Goal: Use online tool/utility: Utilize a website feature to perform a specific function

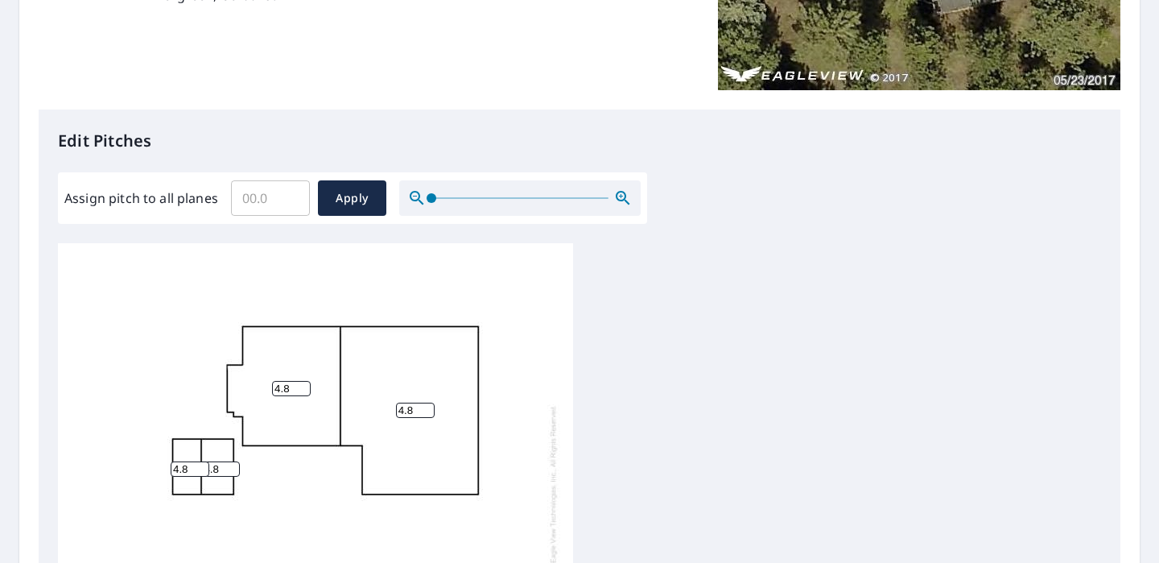
scroll to position [324, 0]
click at [332, 190] on span "Apply" at bounding box center [352, 198] width 43 height 20
click at [266, 197] on input "Assign pitch to all planes" at bounding box center [270, 197] width 79 height 45
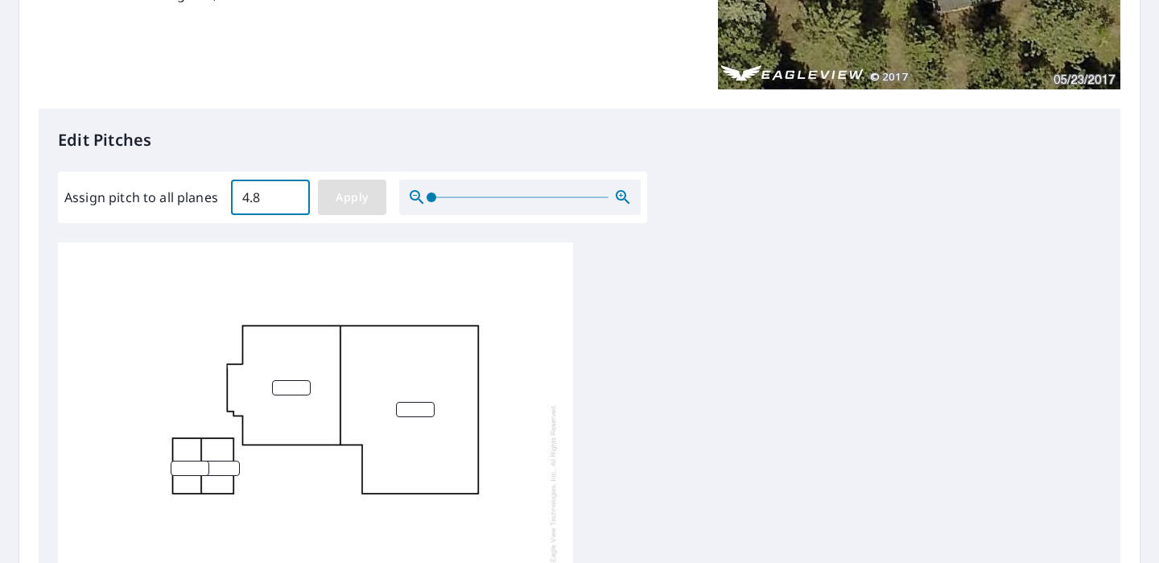
type input "4.8"
click at [369, 192] on span "Apply" at bounding box center [352, 198] width 43 height 20
type input "4.8"
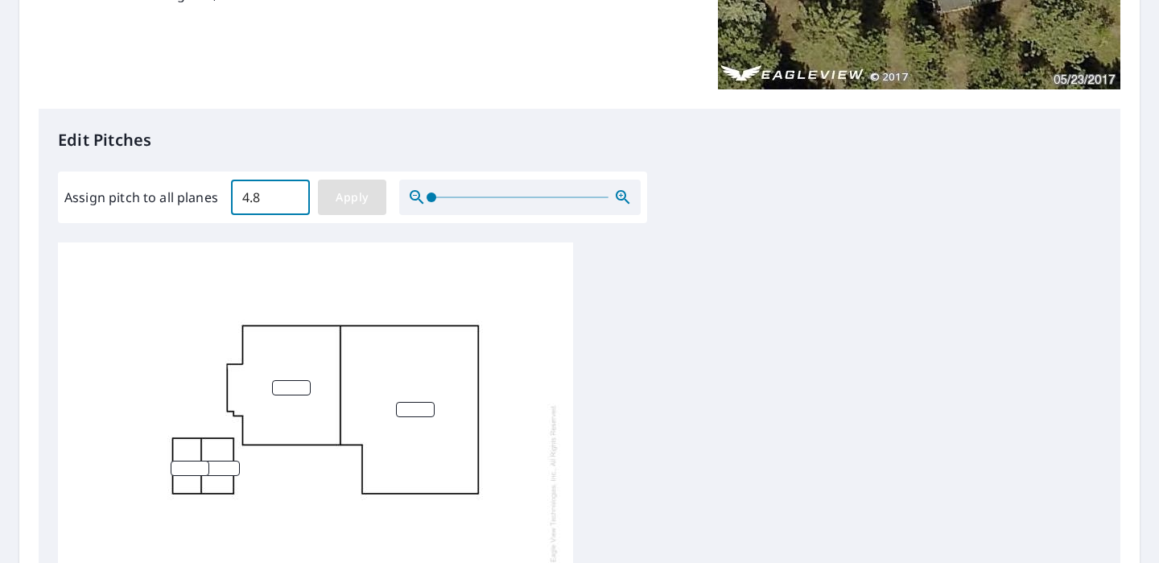
type input "4.8"
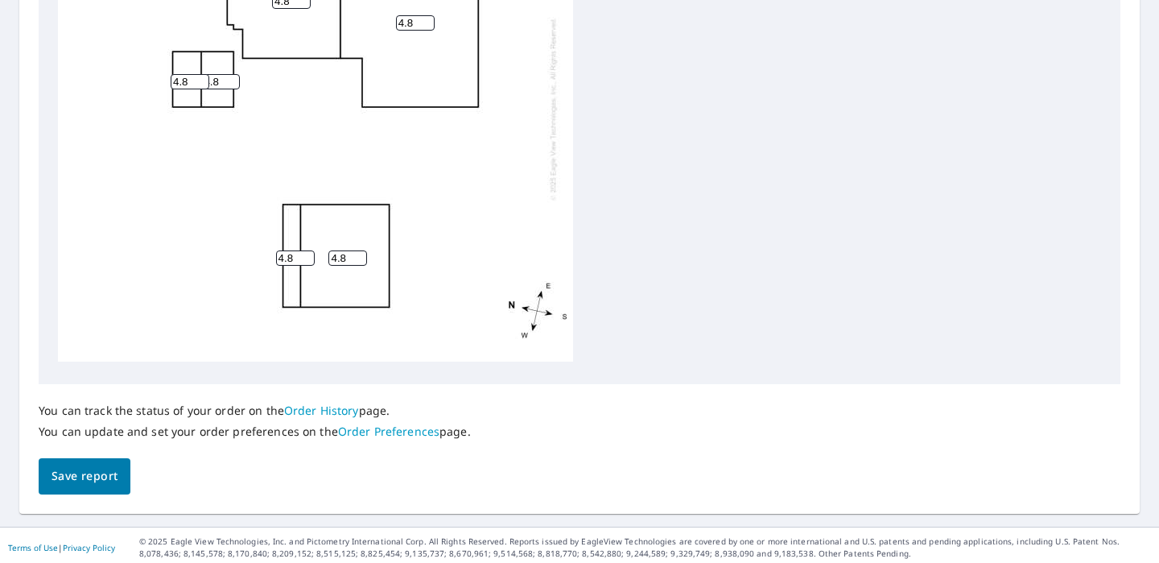
scroll to position [711, 0]
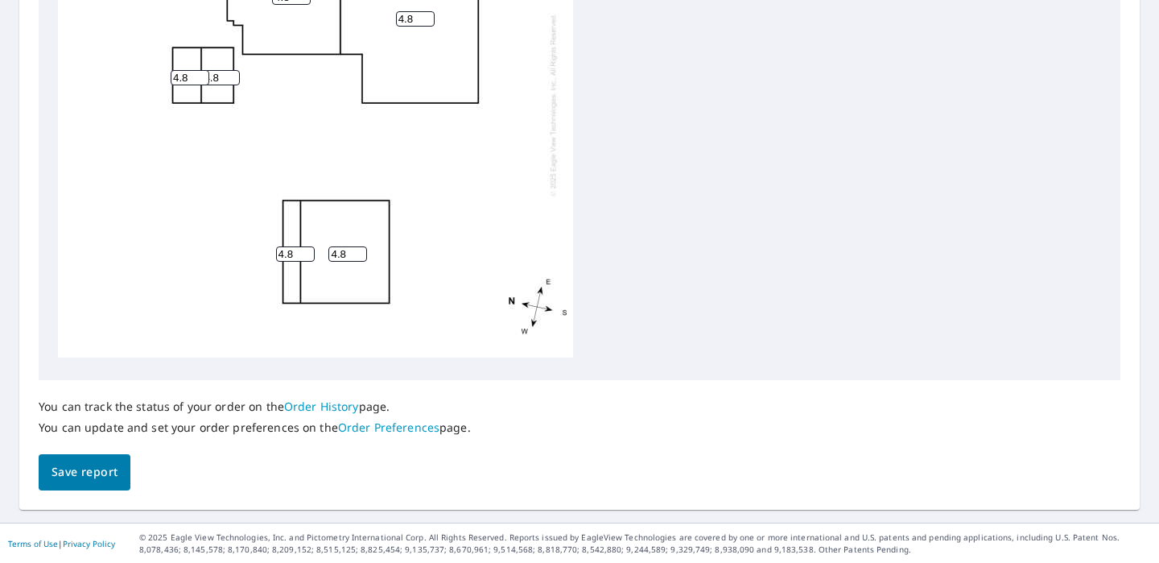
click at [110, 473] on span "Save report" at bounding box center [85, 472] width 66 height 20
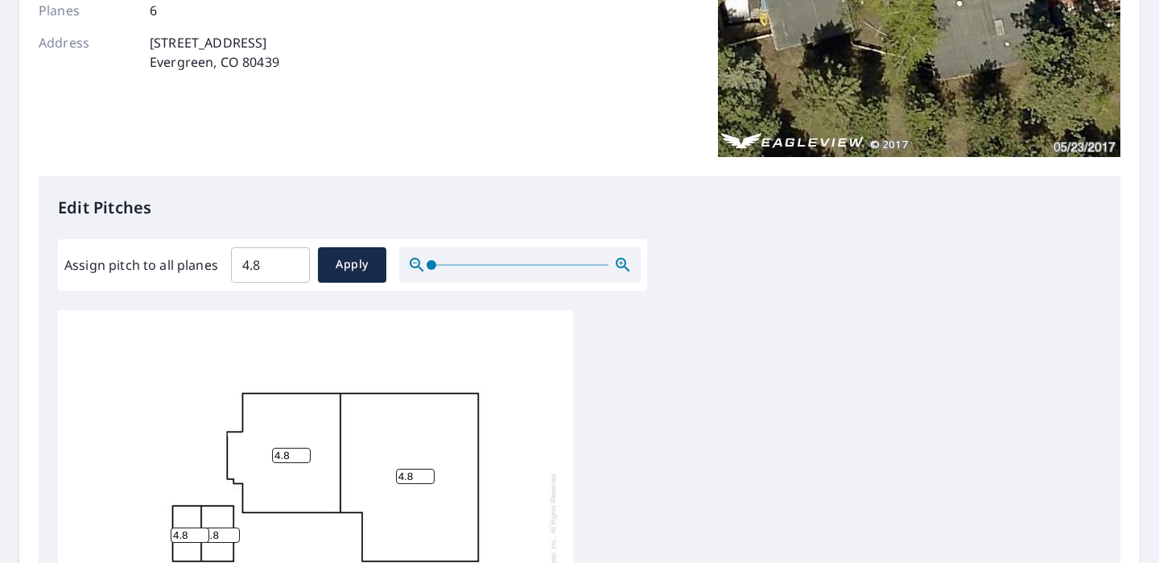
scroll to position [0, 0]
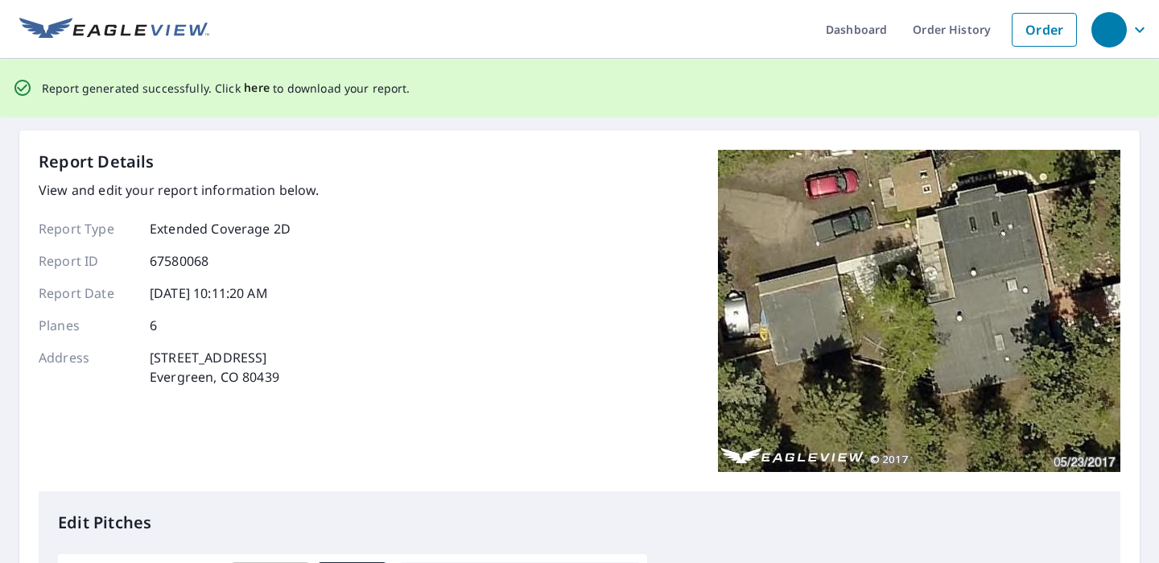
click at [249, 88] on span "here" at bounding box center [257, 88] width 27 height 20
